Goal: Task Accomplishment & Management: Use online tool/utility

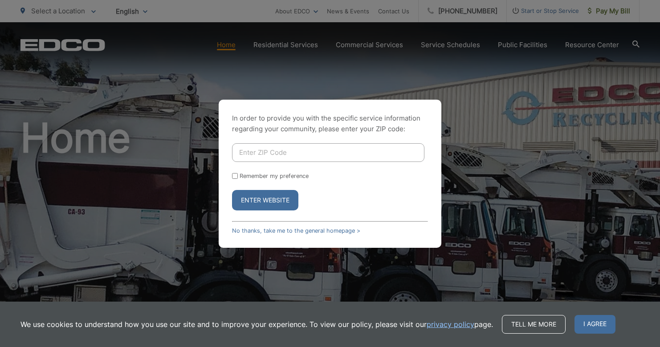
click at [303, 150] on input "Enter ZIP Code" at bounding box center [328, 152] width 192 height 19
type input "92069"
click at [262, 201] on button "Enter Website" at bounding box center [265, 200] width 66 height 20
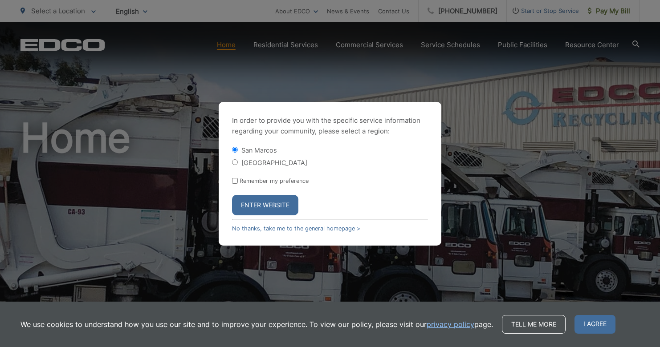
click at [260, 204] on button "Enter Website" at bounding box center [265, 205] width 66 height 20
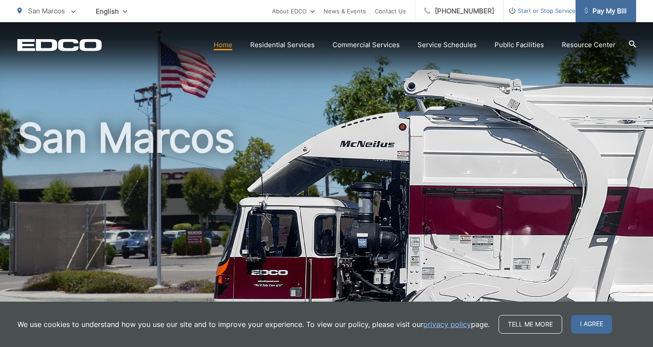
click at [604, 9] on span "Pay My Bill" at bounding box center [605, 11] width 42 height 11
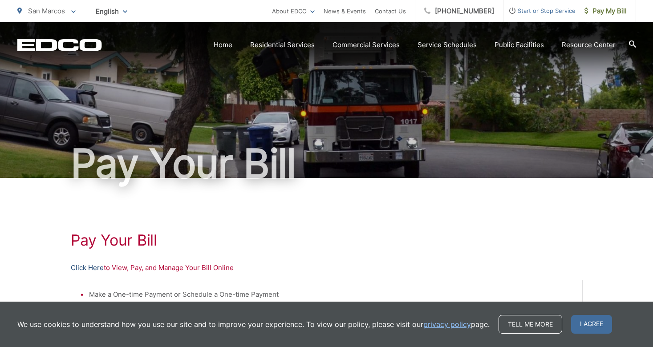
click at [89, 268] on link "Click Here" at bounding box center [87, 268] width 33 height 11
